Goal: Transaction & Acquisition: Purchase product/service

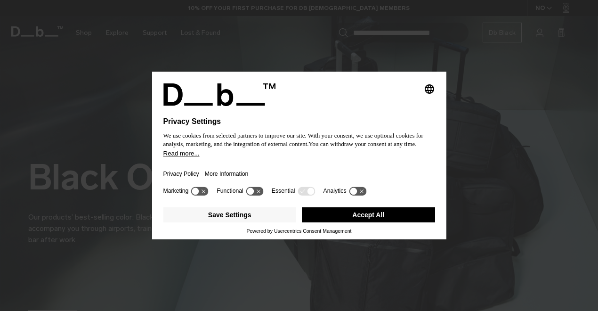
click at [392, 215] on button "Accept All" at bounding box center [368, 214] width 133 height 15
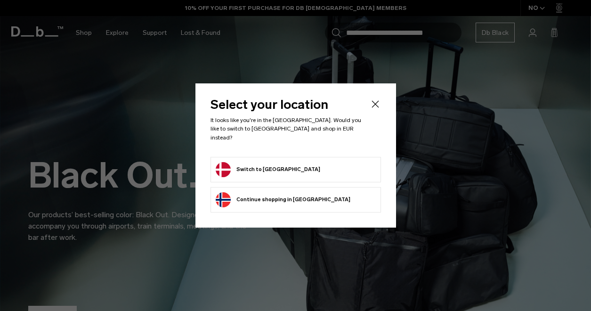
click at [282, 162] on form "Switch to [GEOGRAPHIC_DATA]" at bounding box center [296, 169] width 160 height 15
click at [224, 163] on button "Switch to [GEOGRAPHIC_DATA]" at bounding box center [268, 169] width 104 height 15
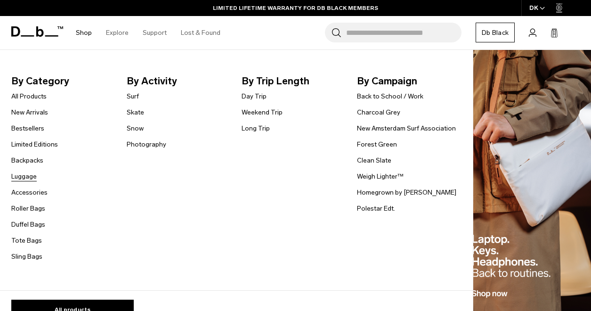
click at [32, 176] on link "Luggage" at bounding box center [23, 176] width 25 height 10
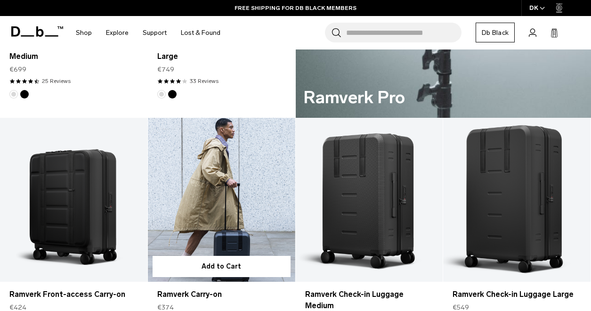
scroll to position [659, 0]
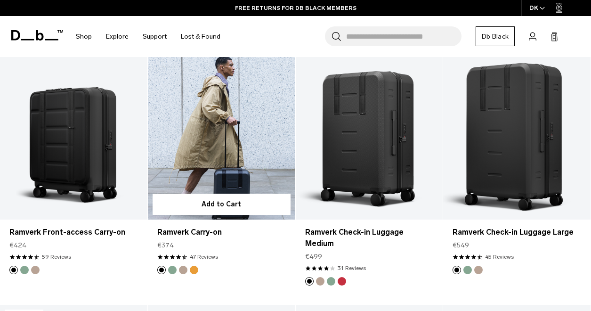
click at [214, 153] on link "Ramverk Carry-on" at bounding box center [221, 138] width 147 height 164
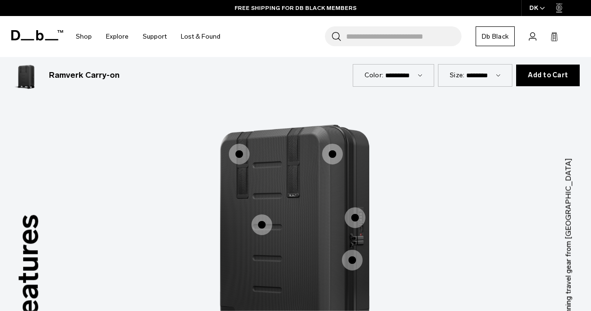
scroll to position [800, 0]
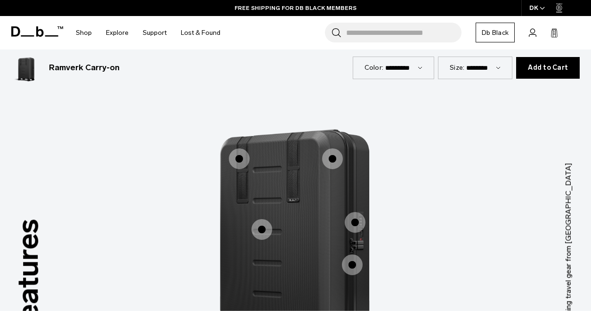
click at [239, 148] on span "1 / 3" at bounding box center [239, 158] width 21 height 21
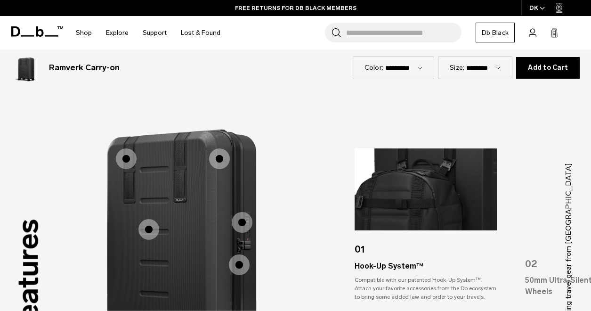
click at [220, 148] on span "1 / 3" at bounding box center [219, 158] width 21 height 21
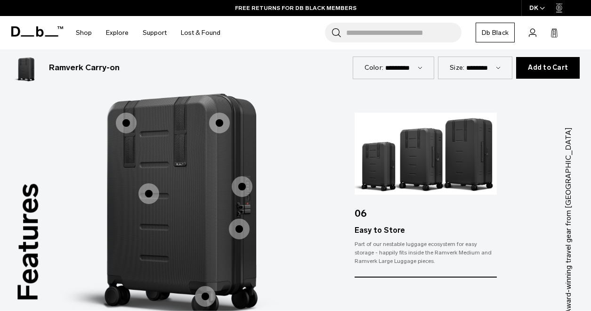
scroll to position [847, 0]
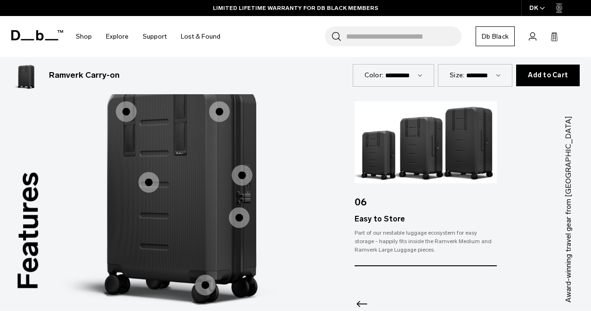
click at [150, 172] on span "1 / 3" at bounding box center [148, 182] width 21 height 21
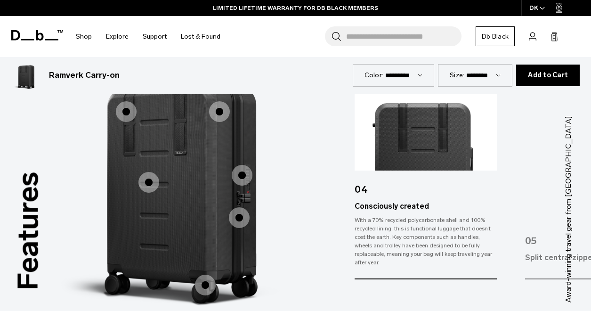
click at [239, 207] on span "1 / 3" at bounding box center [239, 217] width 21 height 21
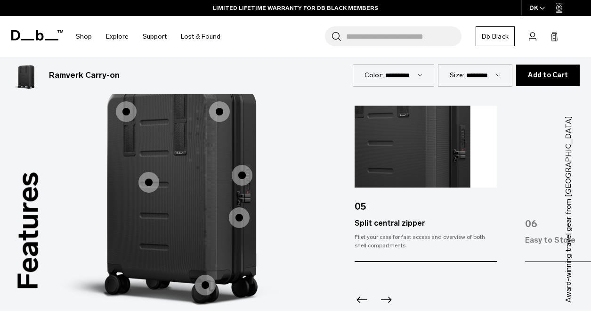
click at [245, 165] on span "1 / 3" at bounding box center [242, 175] width 21 height 21
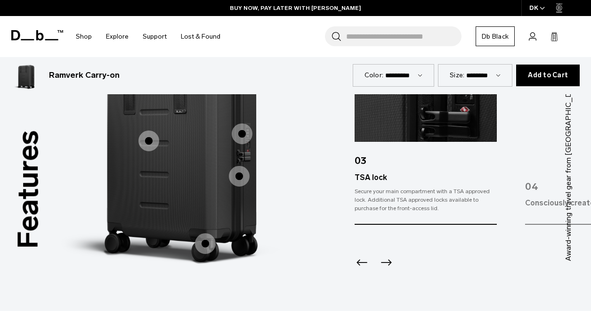
scroll to position [894, 0]
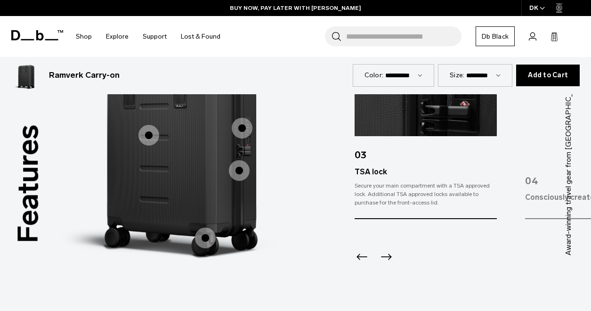
click at [206, 227] on span "1 / 3" at bounding box center [205, 237] width 21 height 21
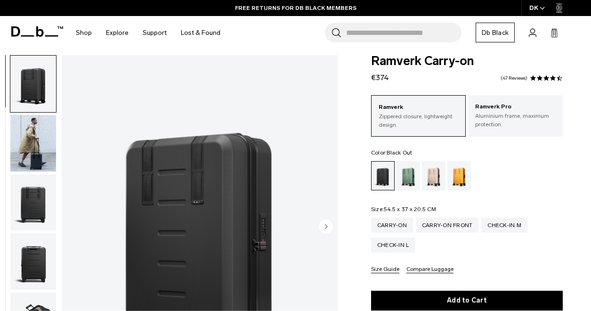
scroll to position [0, 0]
